Goal: Use online tool/utility: Use online tool/utility

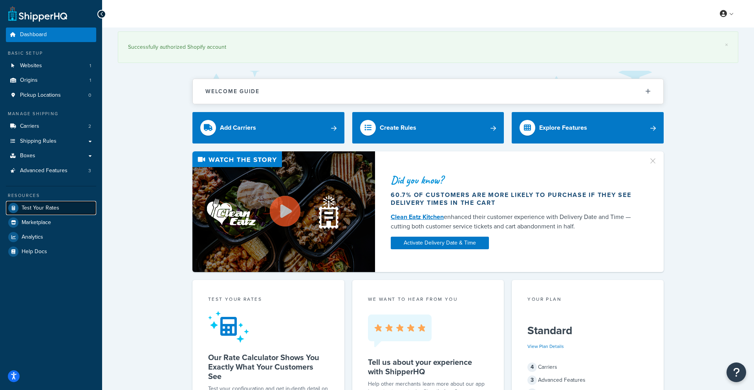
click at [29, 212] on link "Test Your Rates" at bounding box center [51, 208] width 90 height 14
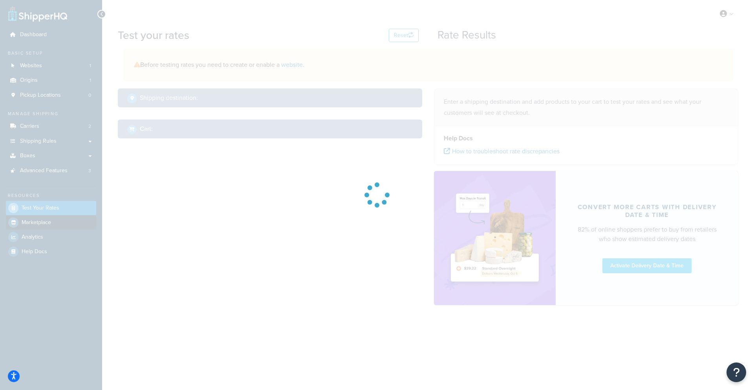
select select "TX"
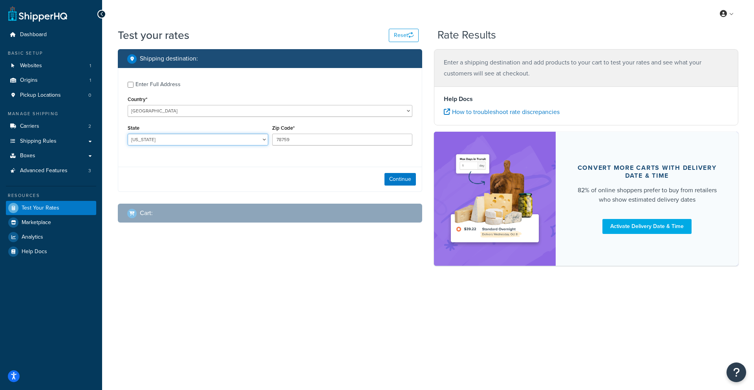
click at [147, 140] on select "Alabama Alaska American Samoa Arizona Arkansas Armed Forces Americas Armed Forc…" at bounding box center [198, 140] width 141 height 12
click at [151, 88] on div "Enter Full Address" at bounding box center [157, 84] width 45 height 11
click at [134, 88] on input "Enter Full Address" at bounding box center [131, 85] width 6 height 6
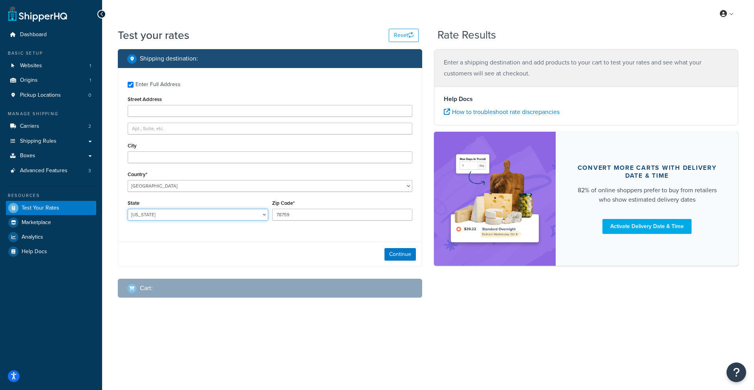
click at [161, 209] on select "Alabama Alaska American Samoa Arizona Arkansas Armed Forces Americas Armed Forc…" at bounding box center [198, 215] width 141 height 12
click at [173, 211] on select "Alabama Alaska American Samoa Arizona Arkansas Armed Forces Americas Armed Forc…" at bounding box center [198, 215] width 141 height 12
click at [150, 79] on div "Enter Full Address" at bounding box center [157, 84] width 45 height 11
click at [134, 82] on input "Enter Full Address" at bounding box center [131, 85] width 6 height 6
checkbox input "false"
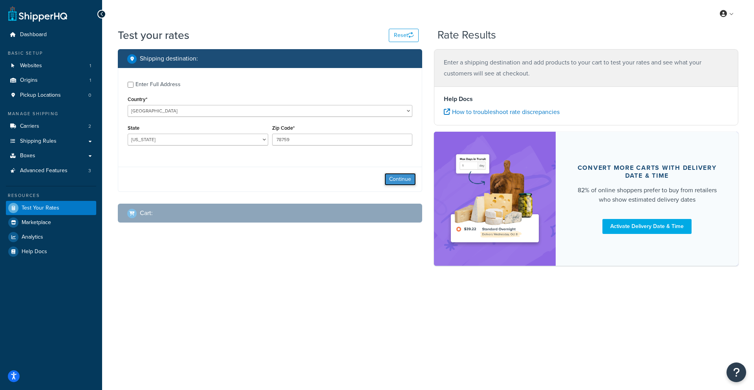
click at [406, 183] on button "Continue" at bounding box center [399, 179] width 31 height 13
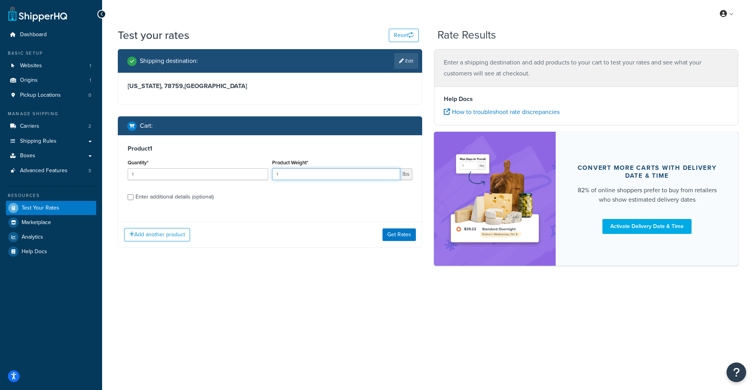
click at [294, 176] on input "1" at bounding box center [336, 174] width 128 height 12
type input "35"
click at [167, 194] on div "Enter additional details (optional)" at bounding box center [174, 196] width 78 height 11
click at [134, 194] on input "Enter additional details (optional)" at bounding box center [131, 197] width 6 height 6
checkbox input "true"
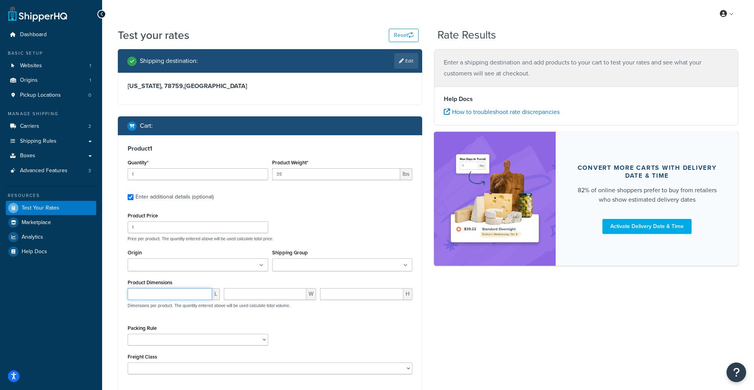
click at [174, 293] on input "number" at bounding box center [170, 294] width 84 height 12
type input "44"
click at [257, 293] on input "number" at bounding box center [265, 294] width 82 height 12
type input "42"
click at [333, 298] on input "number" at bounding box center [361, 294] width 83 height 12
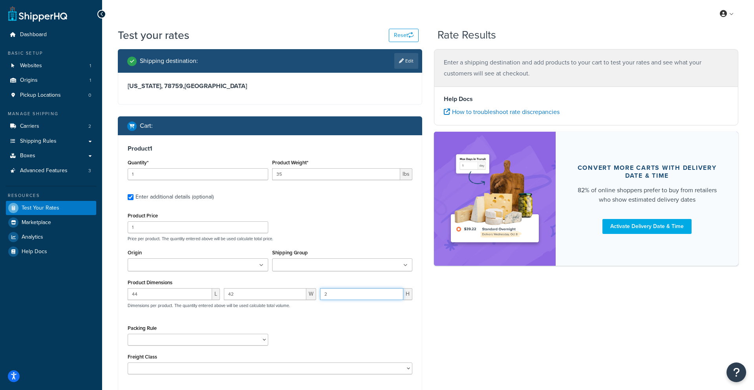
scroll to position [82, 0]
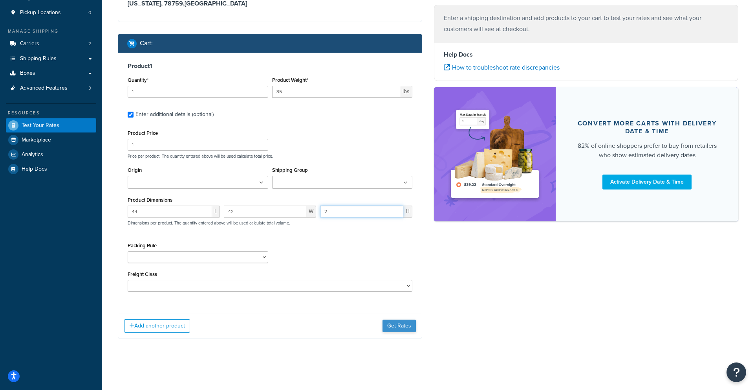
type input "2"
click at [395, 322] on button "Get Rates" at bounding box center [398, 325] width 33 height 13
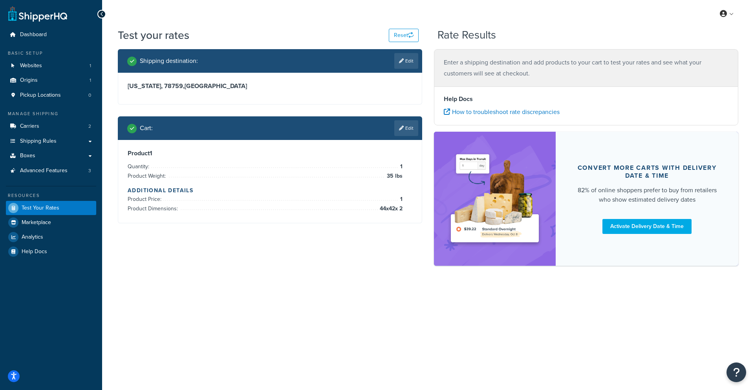
scroll to position [0, 0]
